Goal: Download file/media

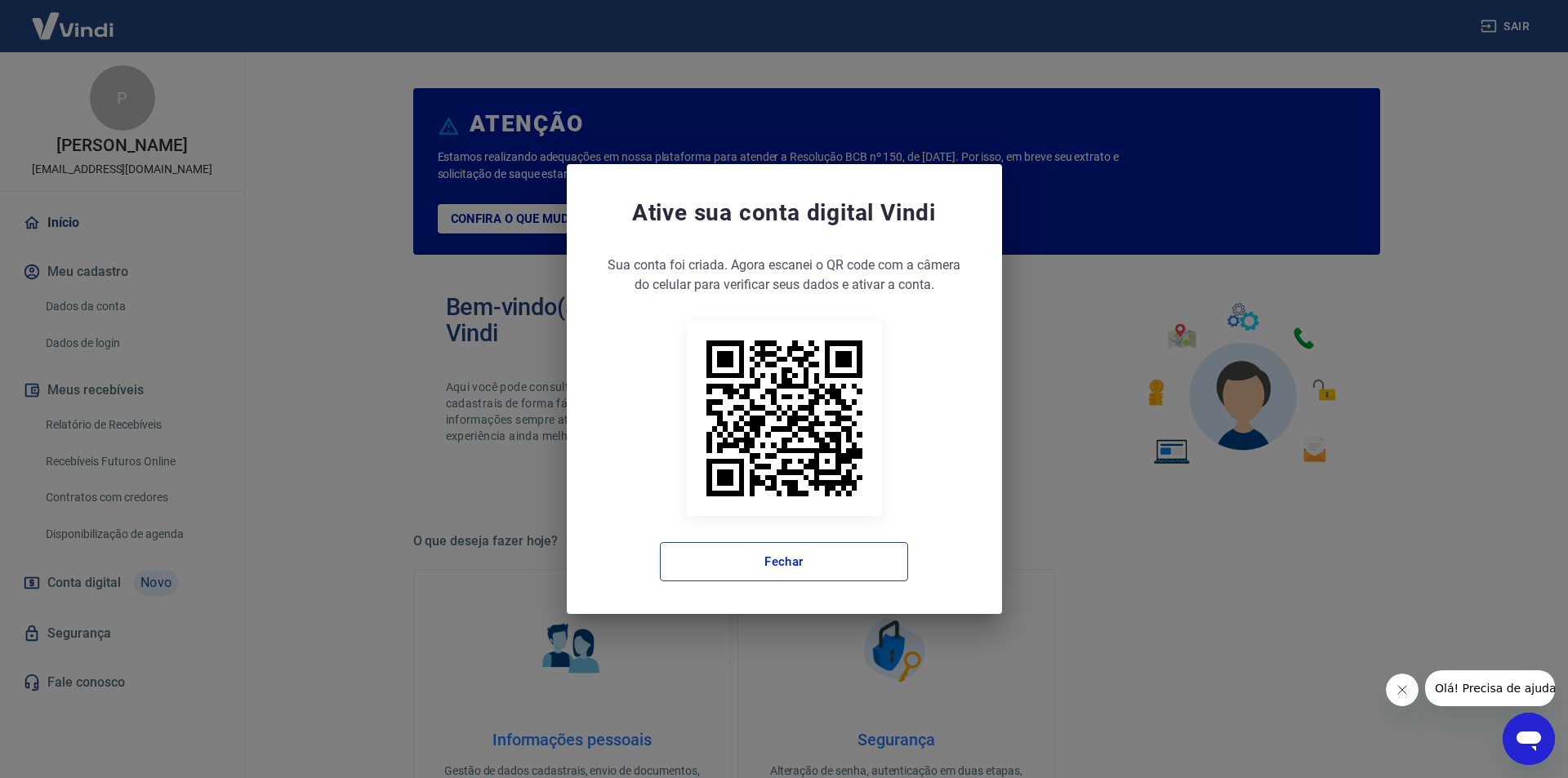
click at [742, 565] on button "Fechar" at bounding box center [784, 562] width 248 height 39
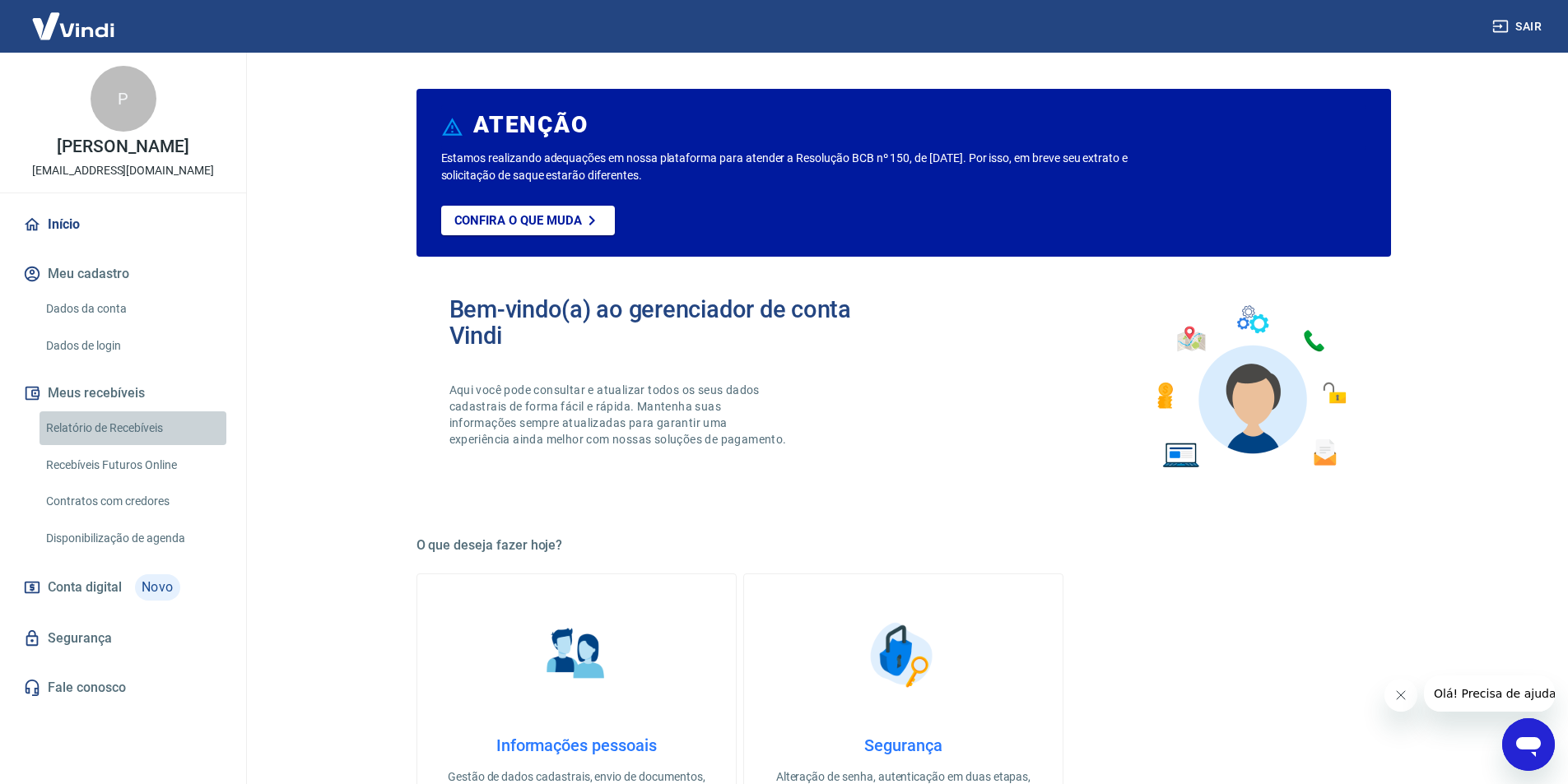
click at [129, 422] on link "Relatório de Recebíveis" at bounding box center [133, 428] width 186 height 34
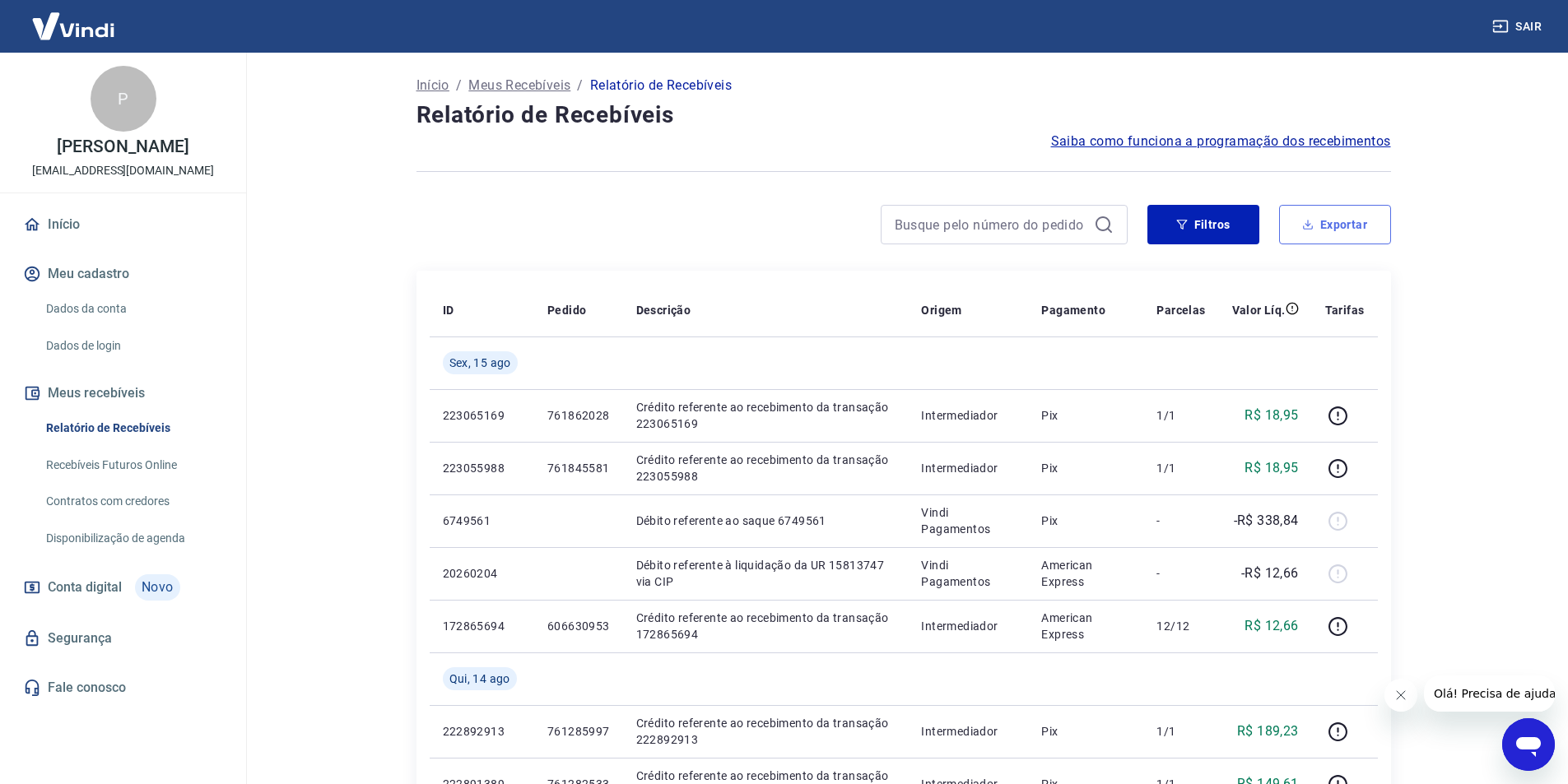
click at [1348, 233] on button "Exportar" at bounding box center [1334, 225] width 112 height 40
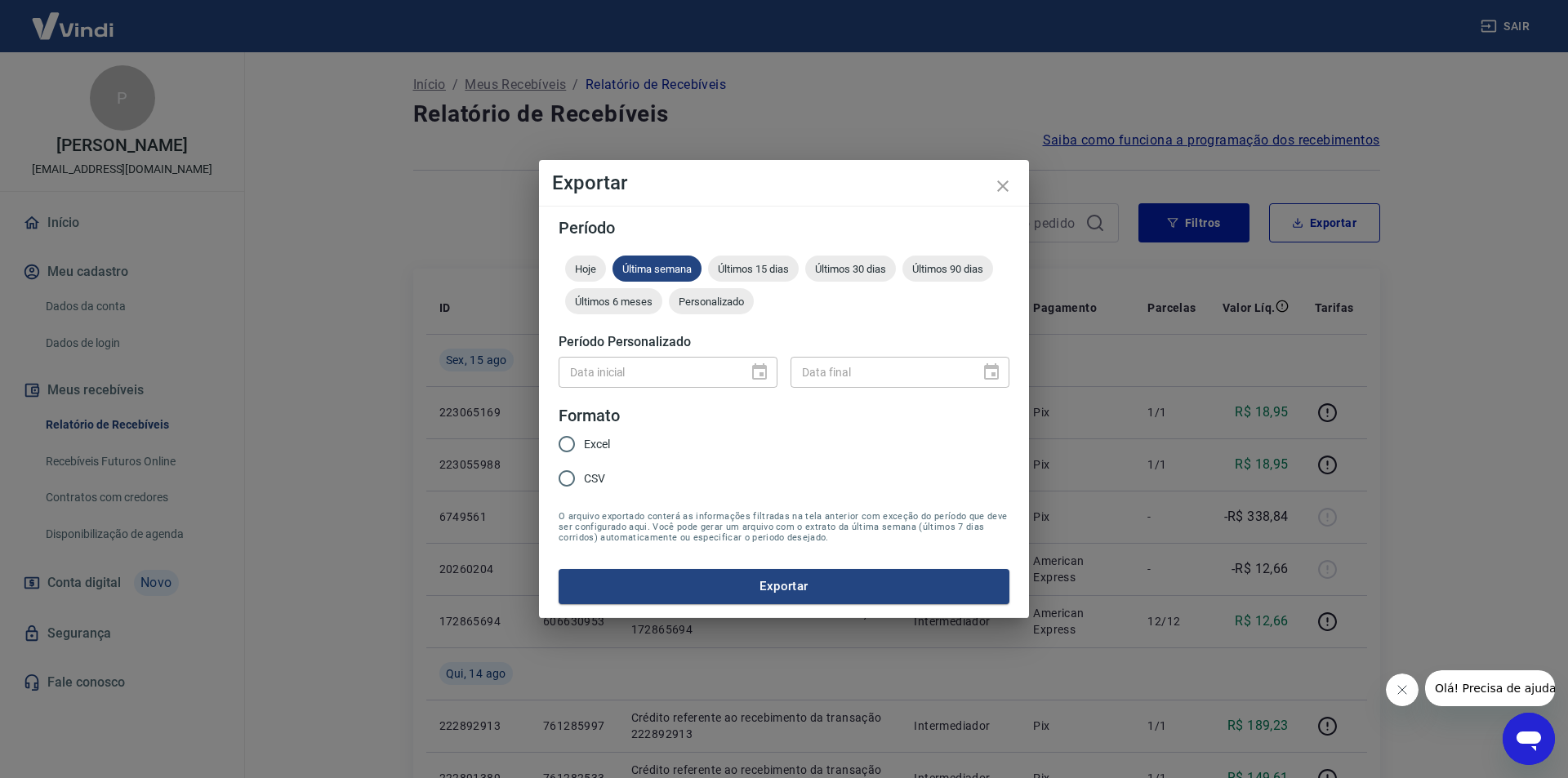
click at [596, 446] on span "Excel" at bounding box center [597, 444] width 26 height 17
click at [584, 446] on input "Excel" at bounding box center [567, 444] width 35 height 35
radio input "true"
click at [756, 373] on div at bounding box center [755, 373] width 23 height 0
click at [576, 434] on input "Excel" at bounding box center [567, 444] width 35 height 35
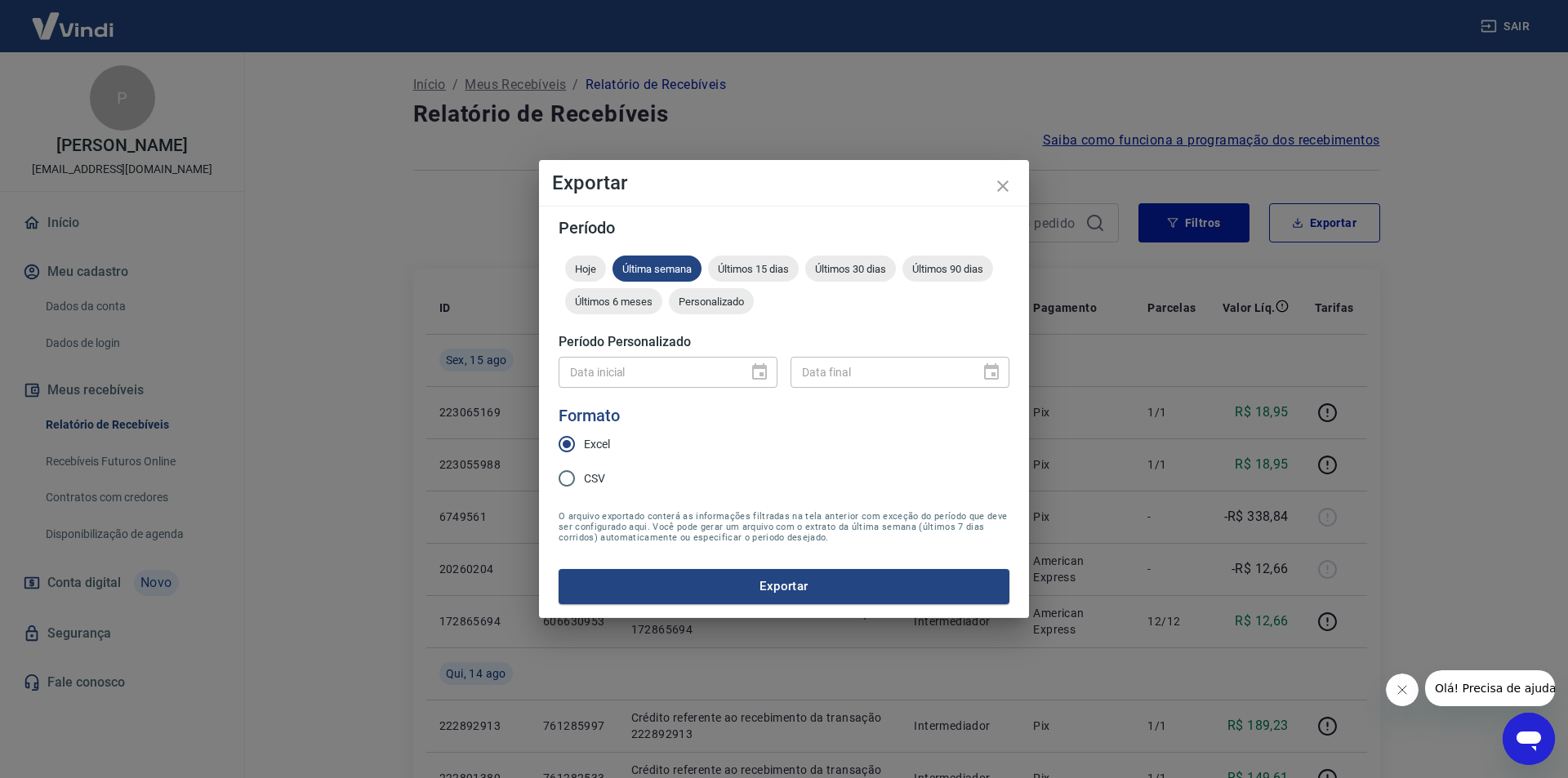
click at [574, 448] on input "Excel" at bounding box center [567, 444] width 35 height 35
click at [708, 292] on div "Personalizado" at bounding box center [710, 302] width 85 height 26
click at [752, 373] on icon "Choose date" at bounding box center [760, 373] width 20 height 20
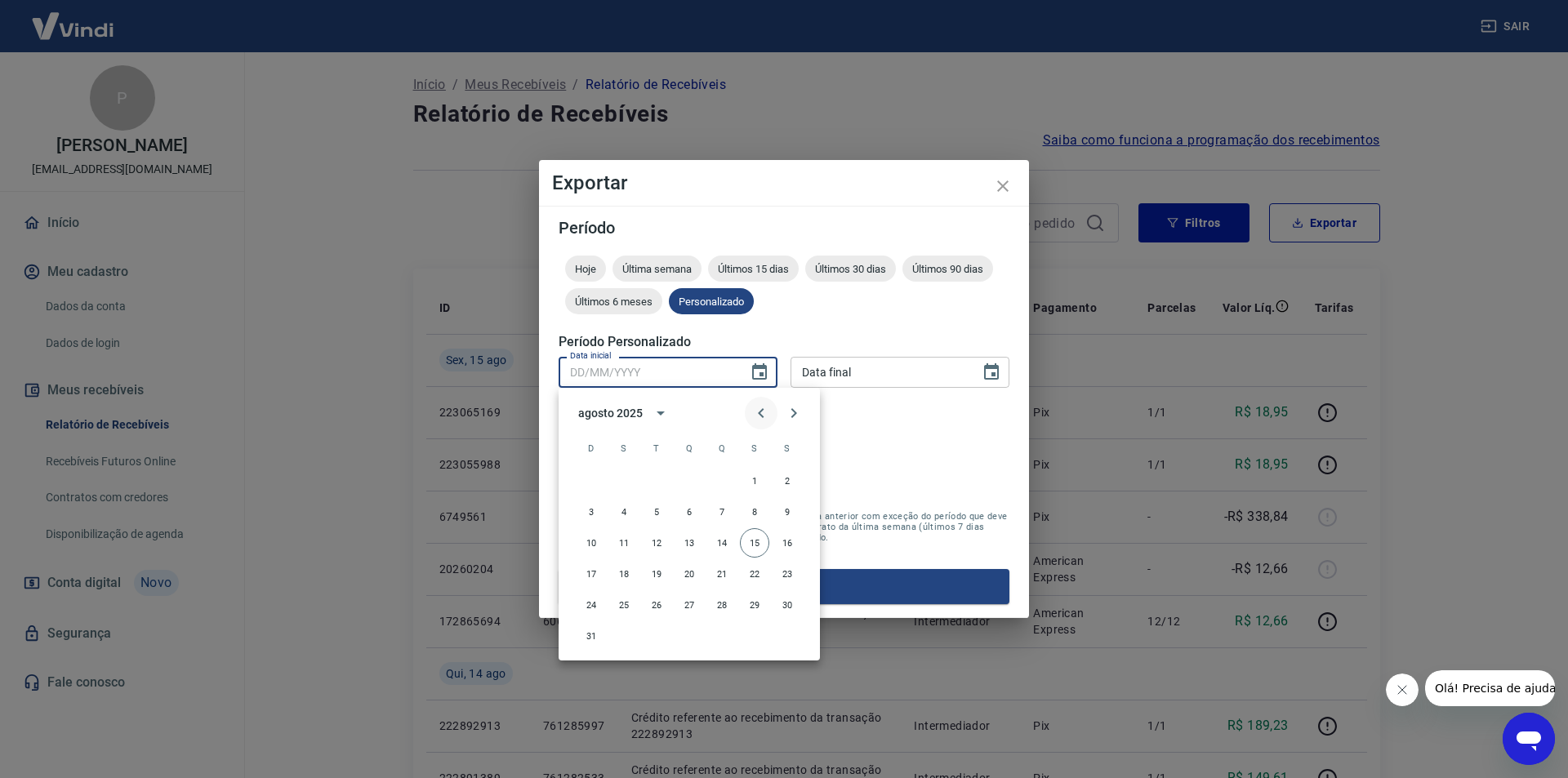
click at [764, 415] on icon "Previous month" at bounding box center [761, 414] width 20 height 20
click at [656, 479] on button "1" at bounding box center [656, 481] width 30 height 30
type input "01/07/2025"
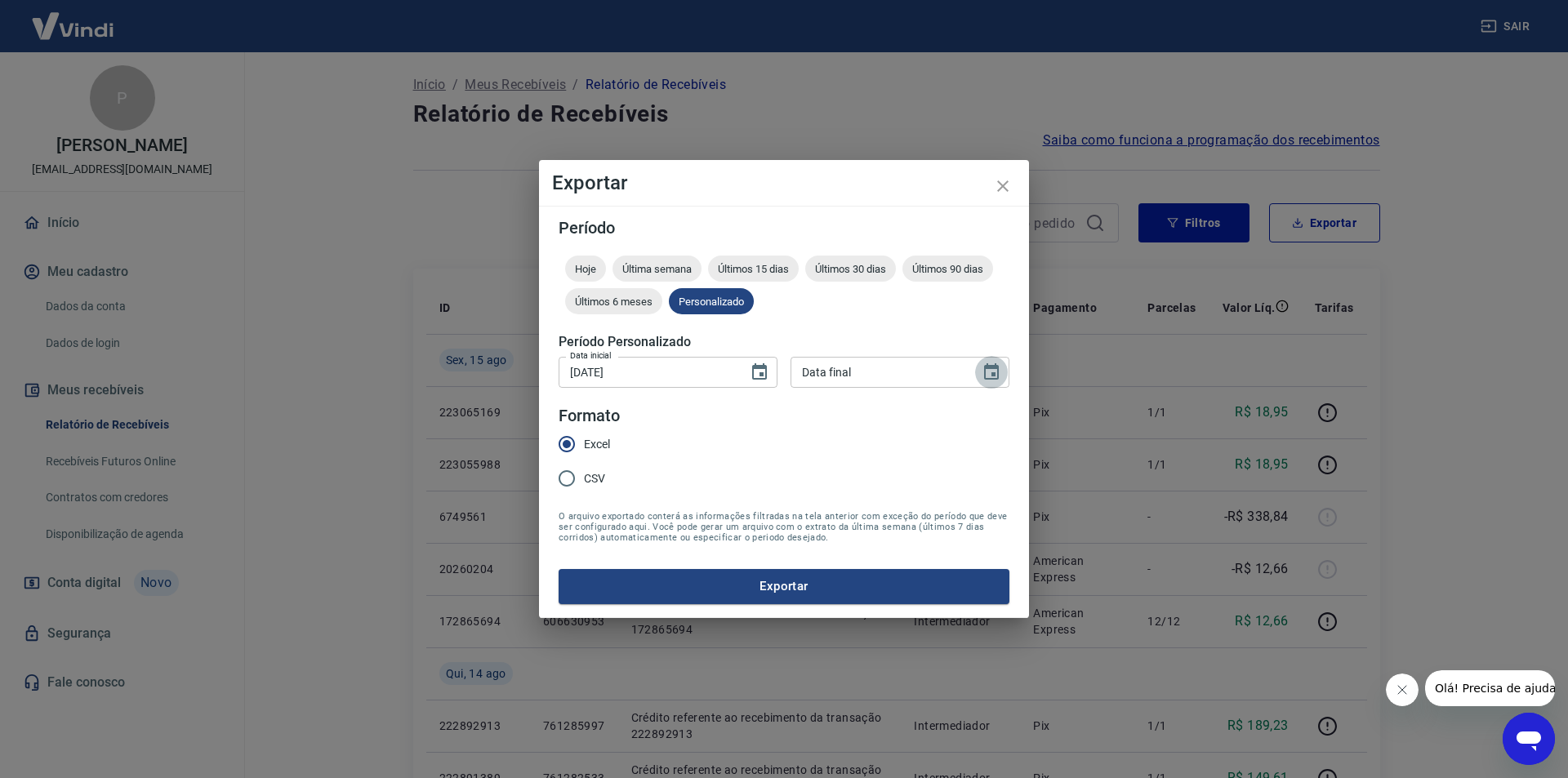
click at [991, 368] on icon "Choose date" at bounding box center [992, 372] width 15 height 16
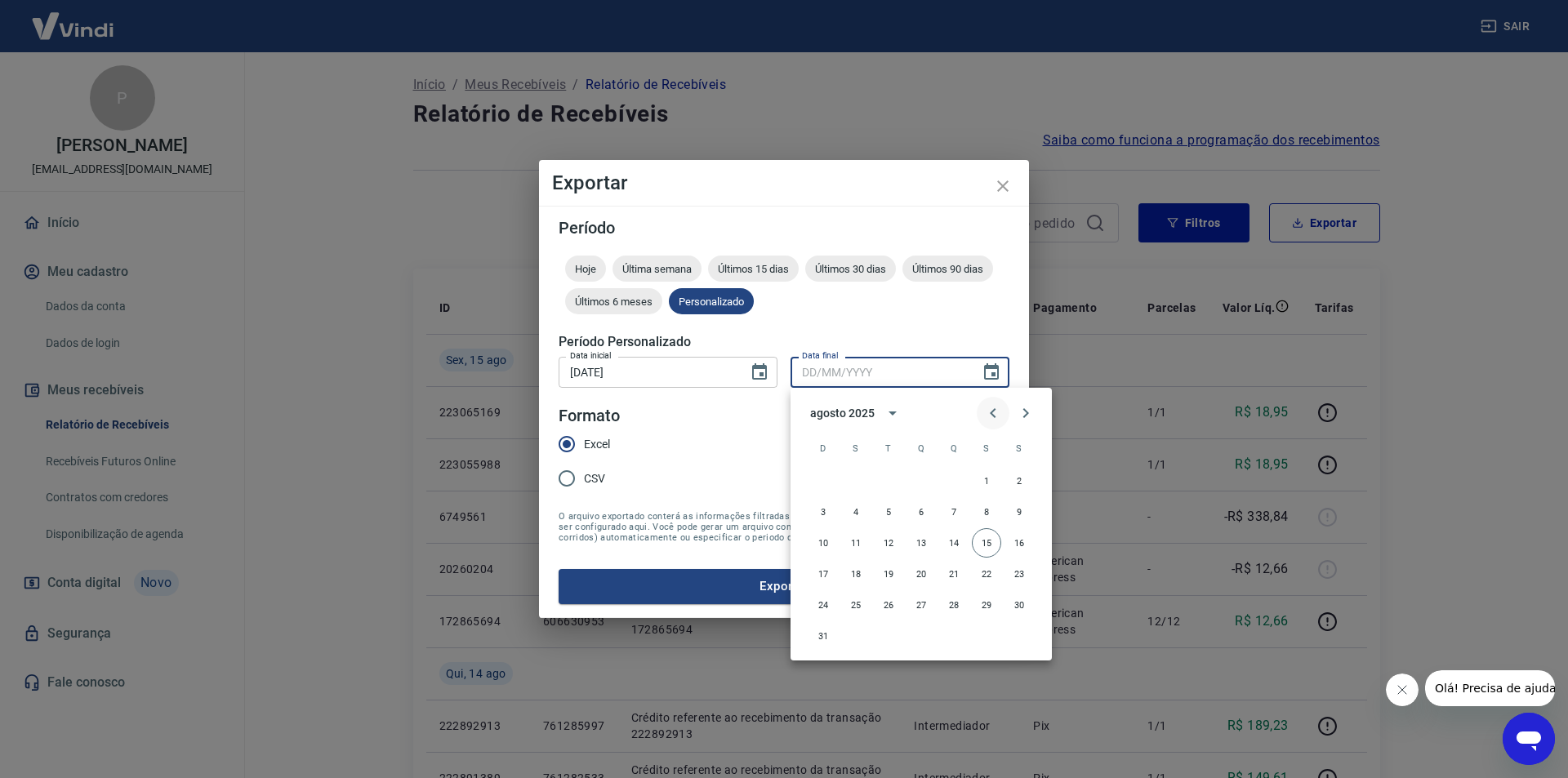
click at [1000, 414] on icon "Previous month" at bounding box center [993, 414] width 20 height 20
click at [955, 609] on button "31" at bounding box center [954, 605] width 30 height 30
type input "31/07/2025"
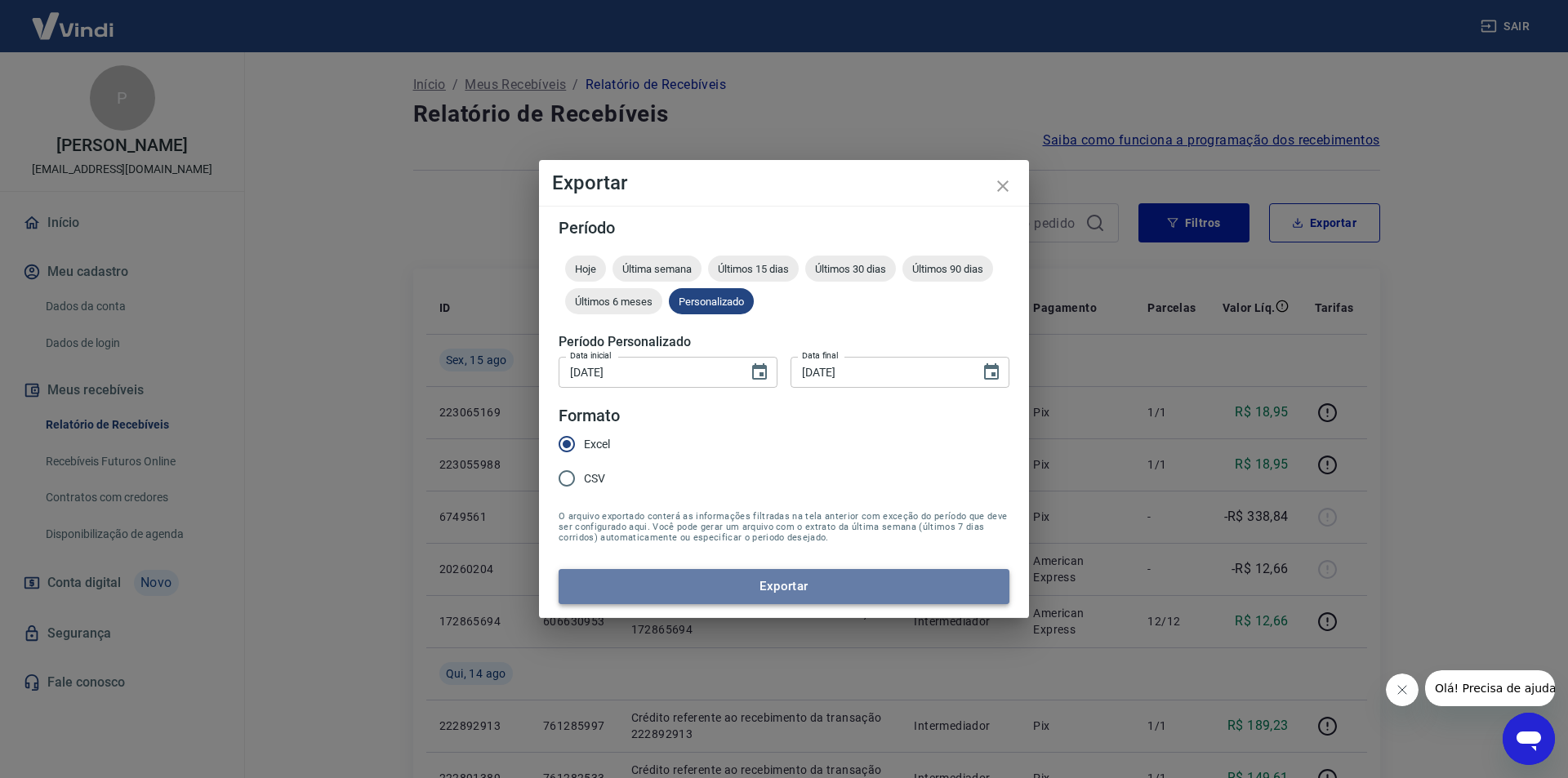
click at [750, 578] on button "Exportar" at bounding box center [784, 586] width 451 height 35
